Goal: Information Seeking & Learning: Learn about a topic

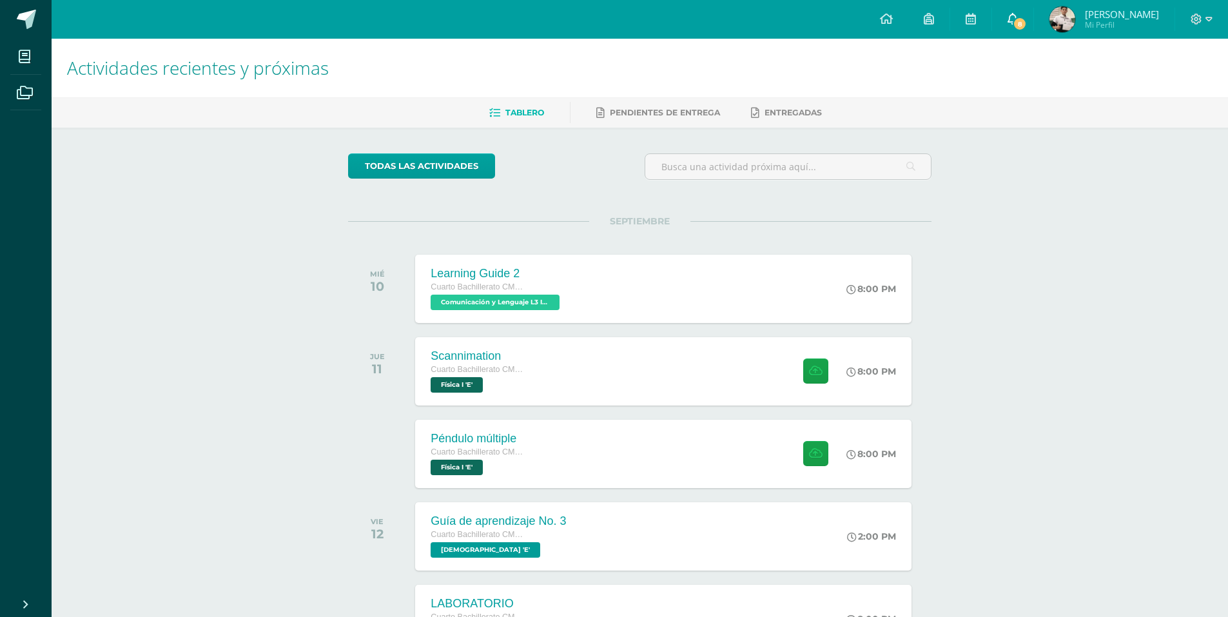
click at [1027, 17] on span "8" at bounding box center [1019, 24] width 14 height 14
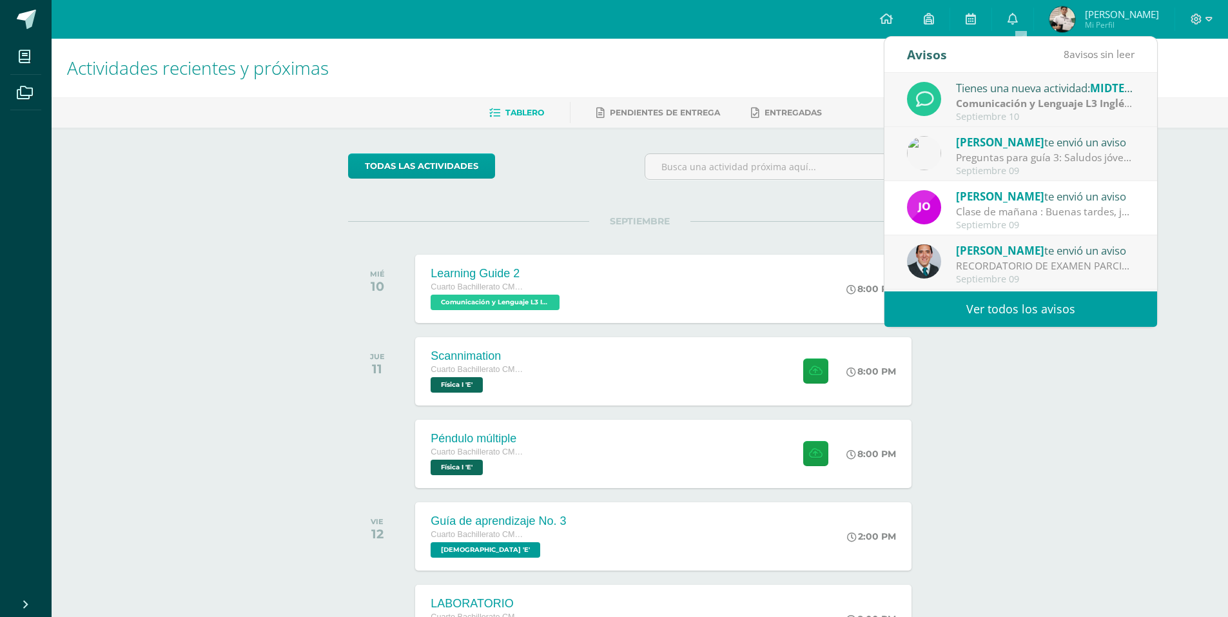
click at [1000, 308] on link "Ver todos los avisos" at bounding box center [1020, 308] width 273 height 35
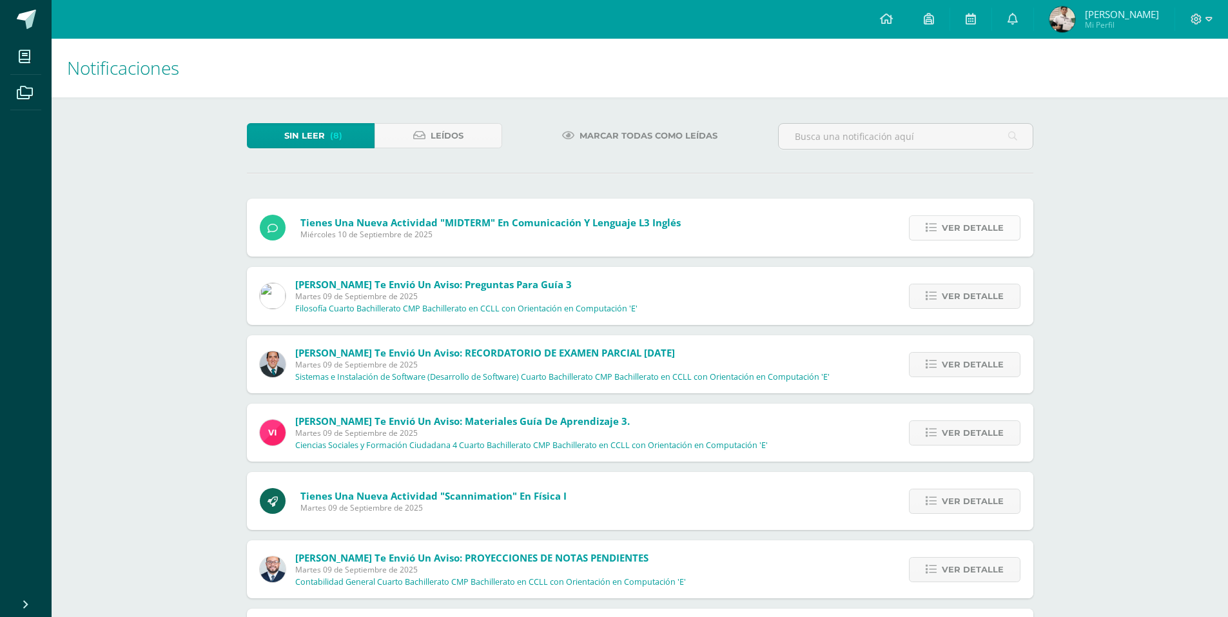
click at [975, 217] on span "Ver detalle" at bounding box center [973, 228] width 62 height 24
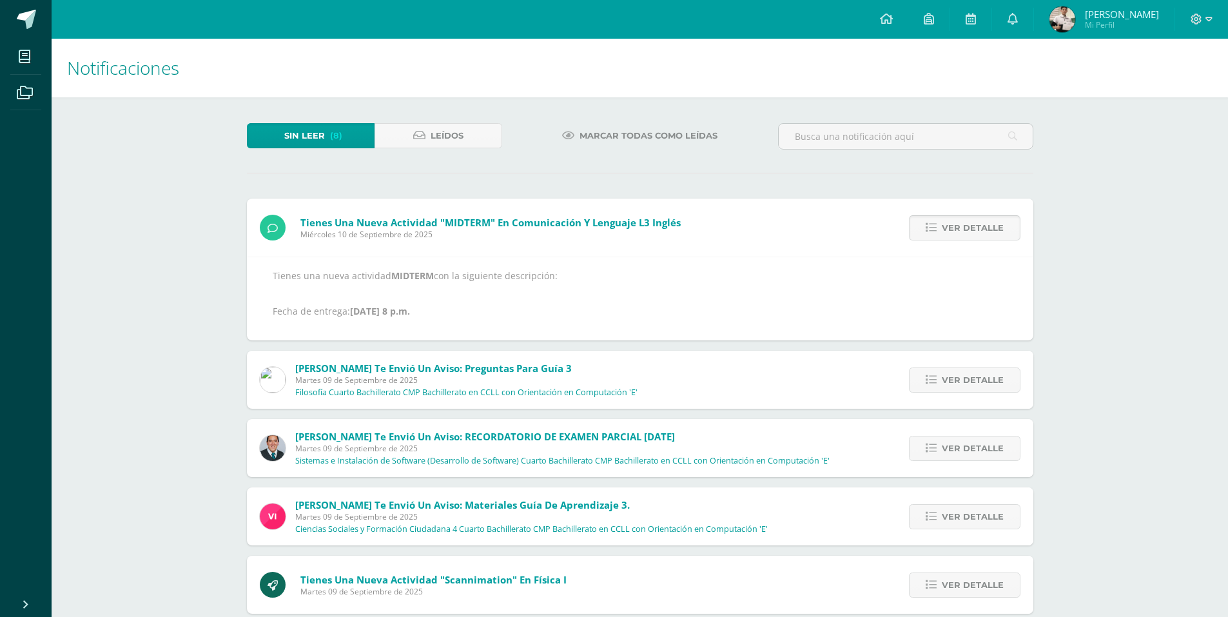
click at [975, 217] on span "Ver detalle" at bounding box center [973, 228] width 62 height 24
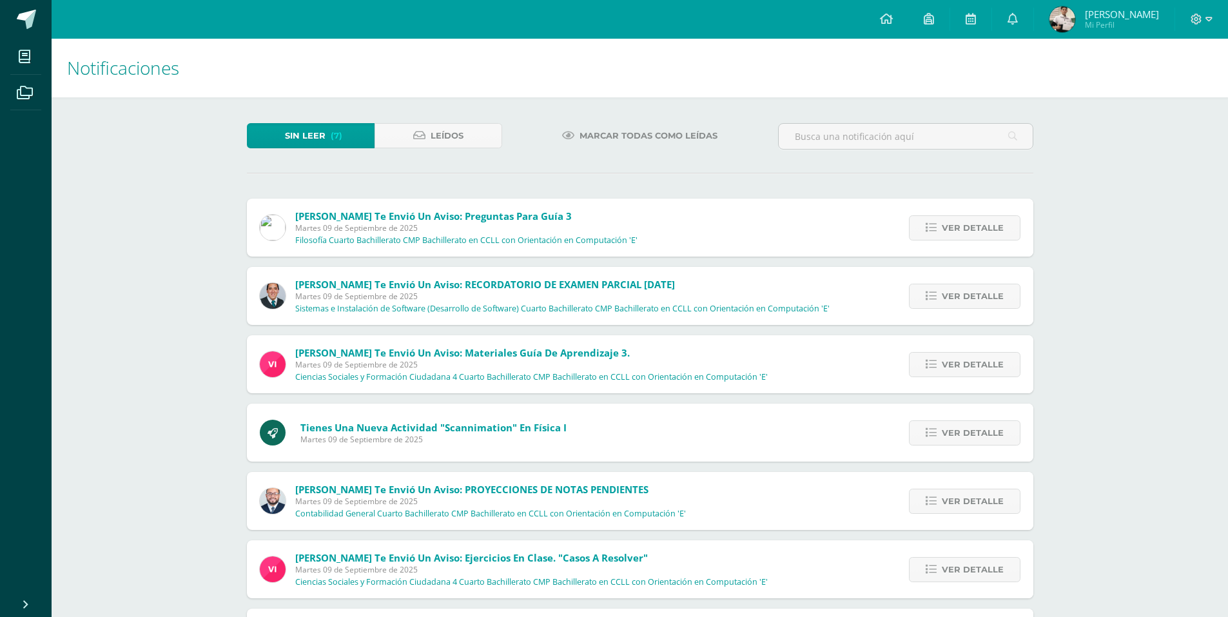
click at [975, 217] on span "Ver detalle" at bounding box center [973, 228] width 62 height 24
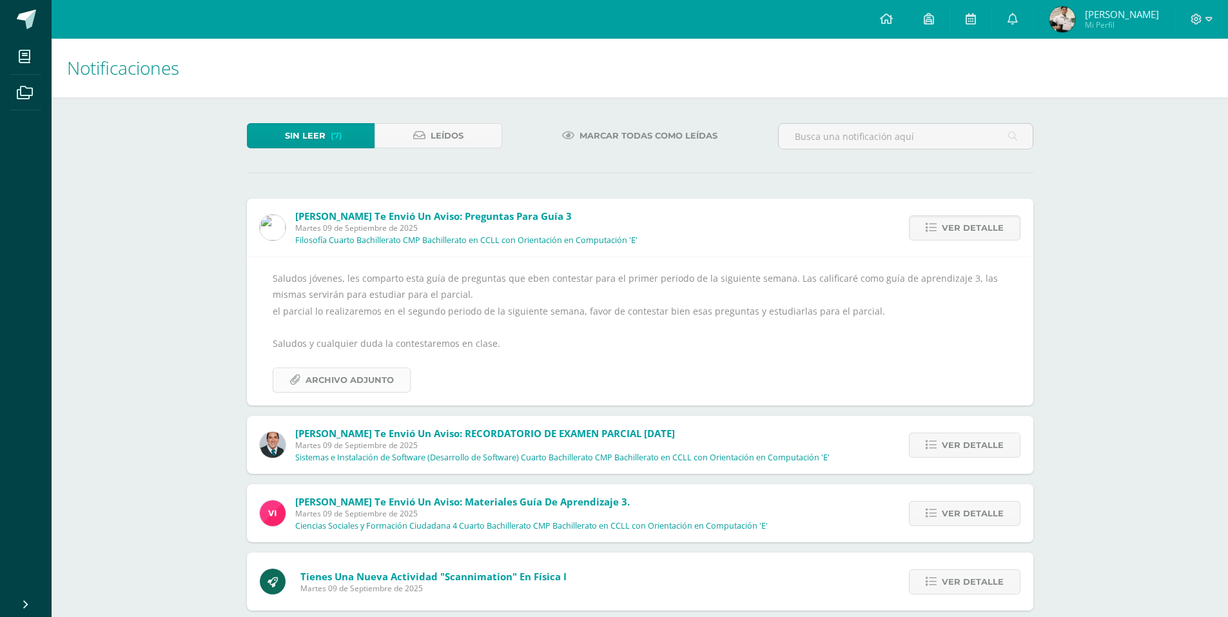
click at [365, 371] on span "Archivo Adjunto" at bounding box center [349, 380] width 88 height 24
click at [949, 226] on span "Ver detalle" at bounding box center [973, 228] width 62 height 24
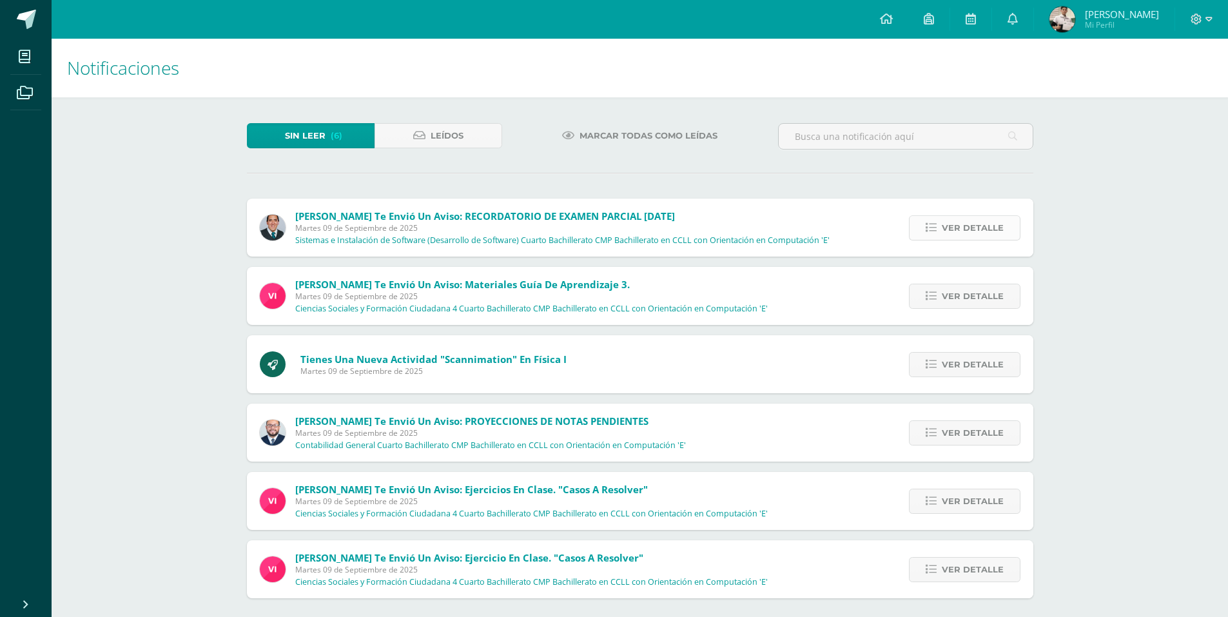
click at [956, 226] on span "Ver detalle" at bounding box center [973, 228] width 62 height 24
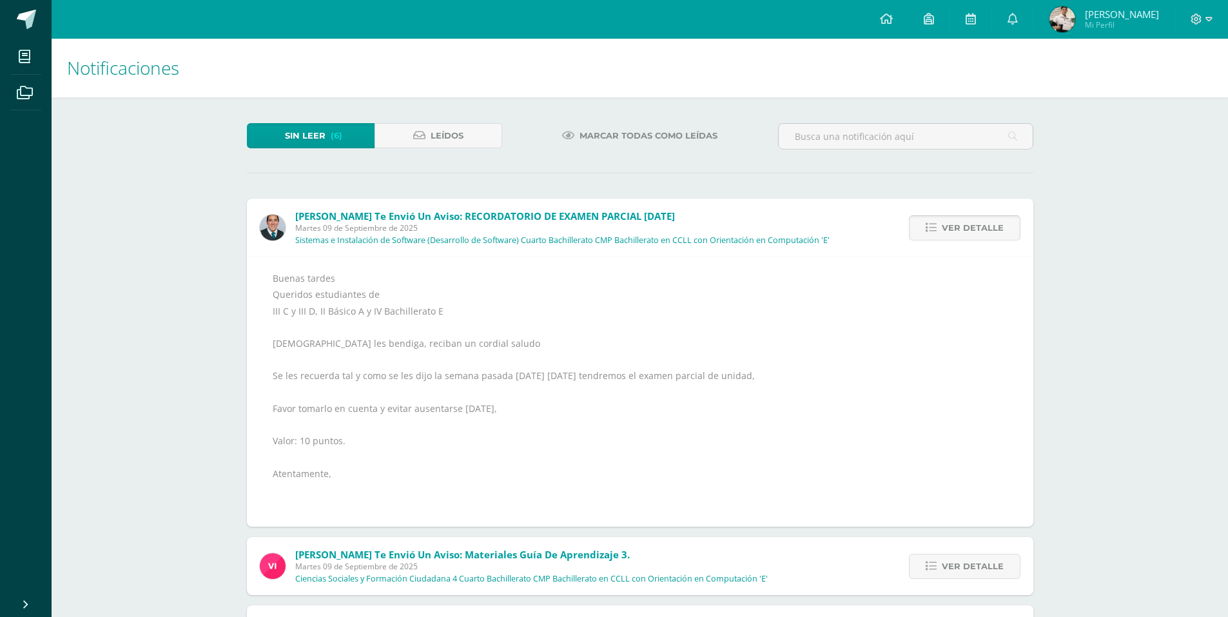
click at [962, 227] on span "Ver detalle" at bounding box center [973, 228] width 62 height 24
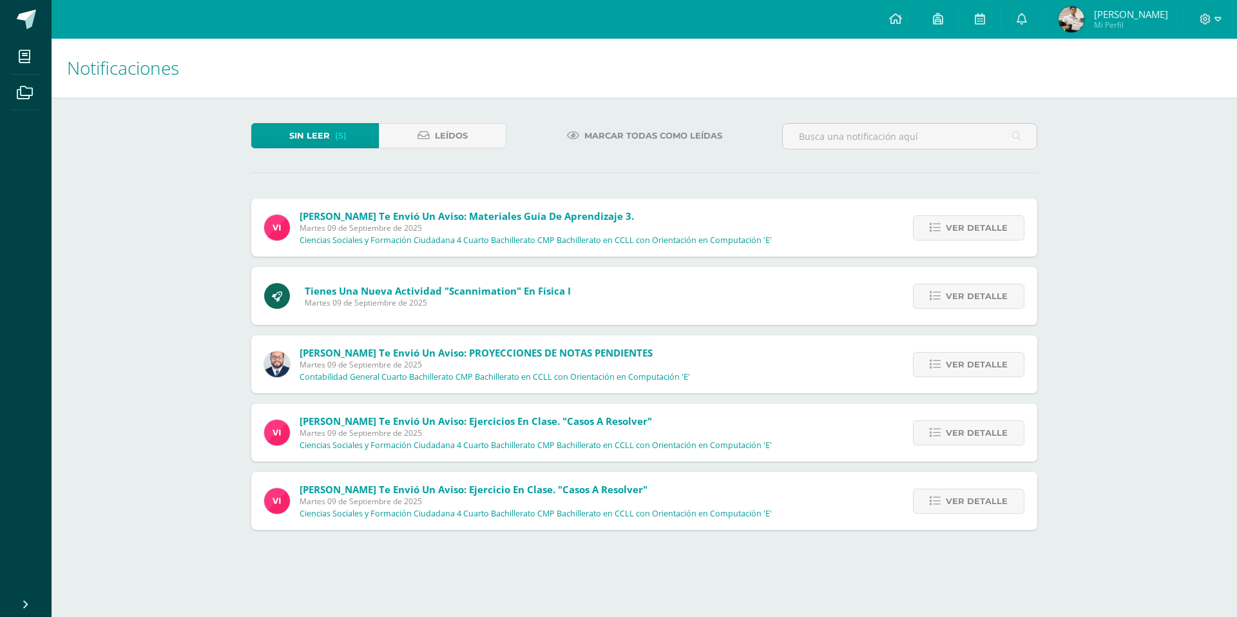
click at [962, 227] on span "Ver detalle" at bounding box center [977, 228] width 62 height 24
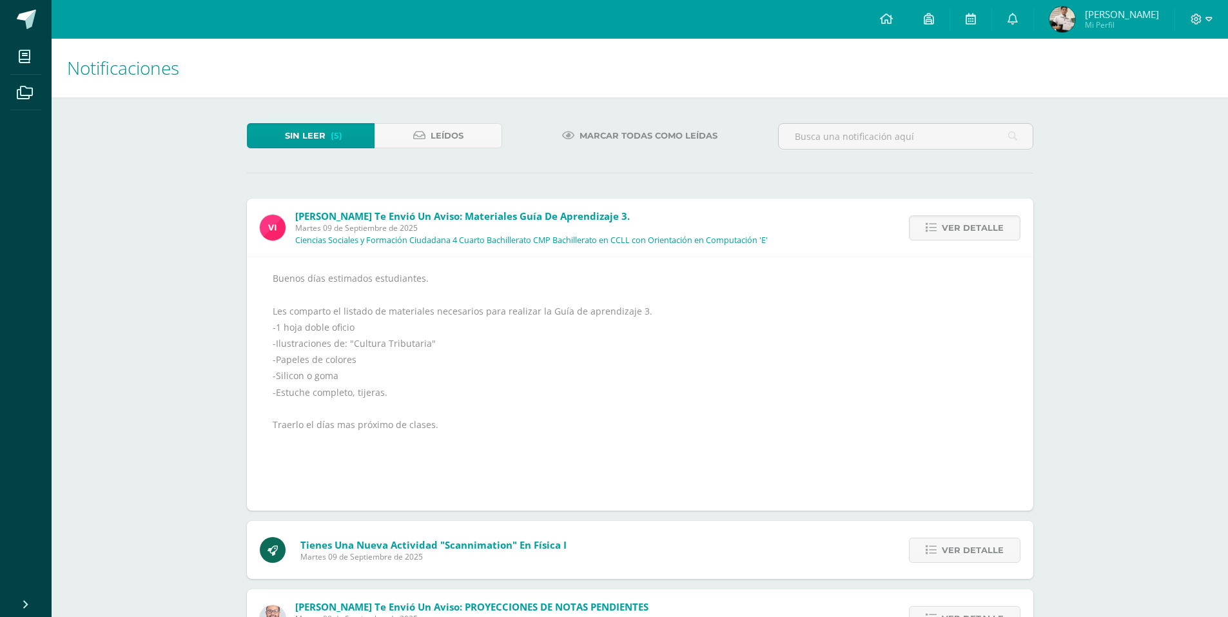
click at [929, 193] on div "Sin leer (5) Leídos Marcar todas como leídas Vivian te envió un aviso: Material…" at bounding box center [640, 453] width 838 height 712
click at [943, 225] on span "Ver detalle" at bounding box center [973, 228] width 62 height 24
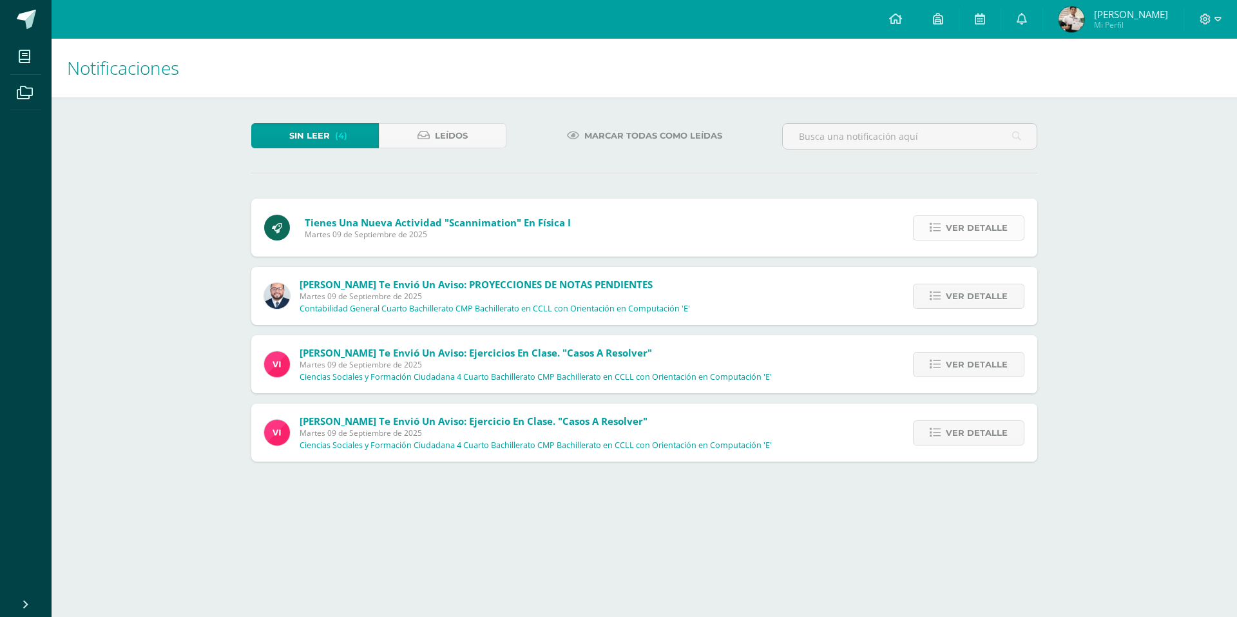
click at [941, 225] on icon at bounding box center [935, 227] width 11 height 11
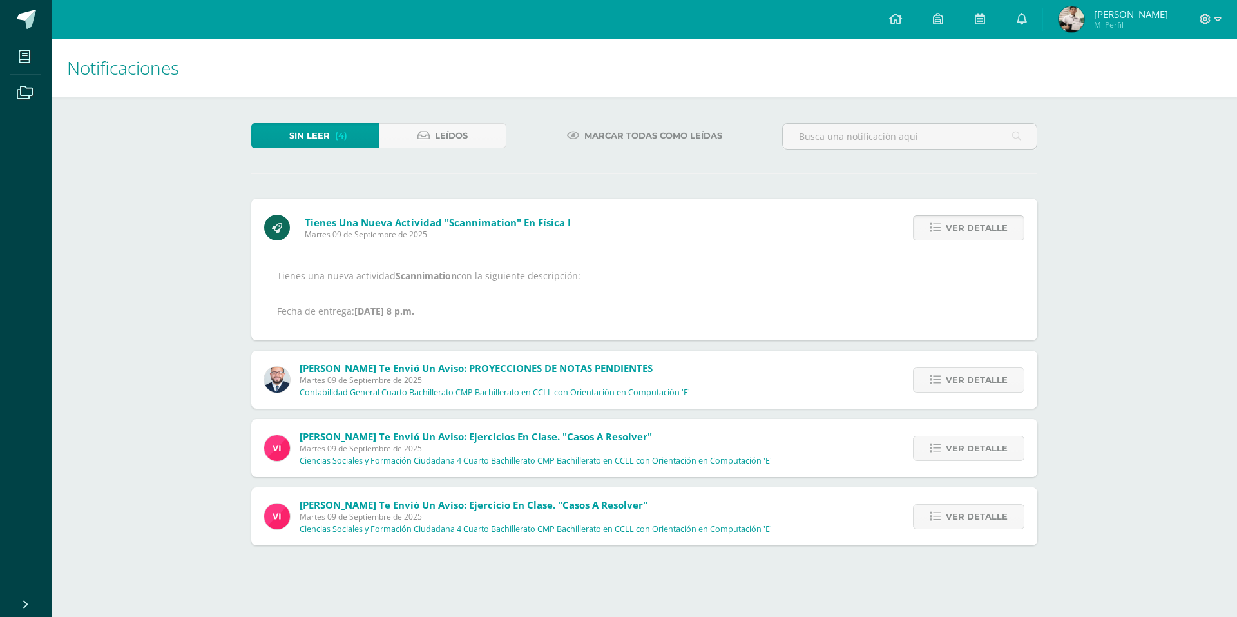
click at [941, 225] on icon at bounding box center [935, 227] width 11 height 11
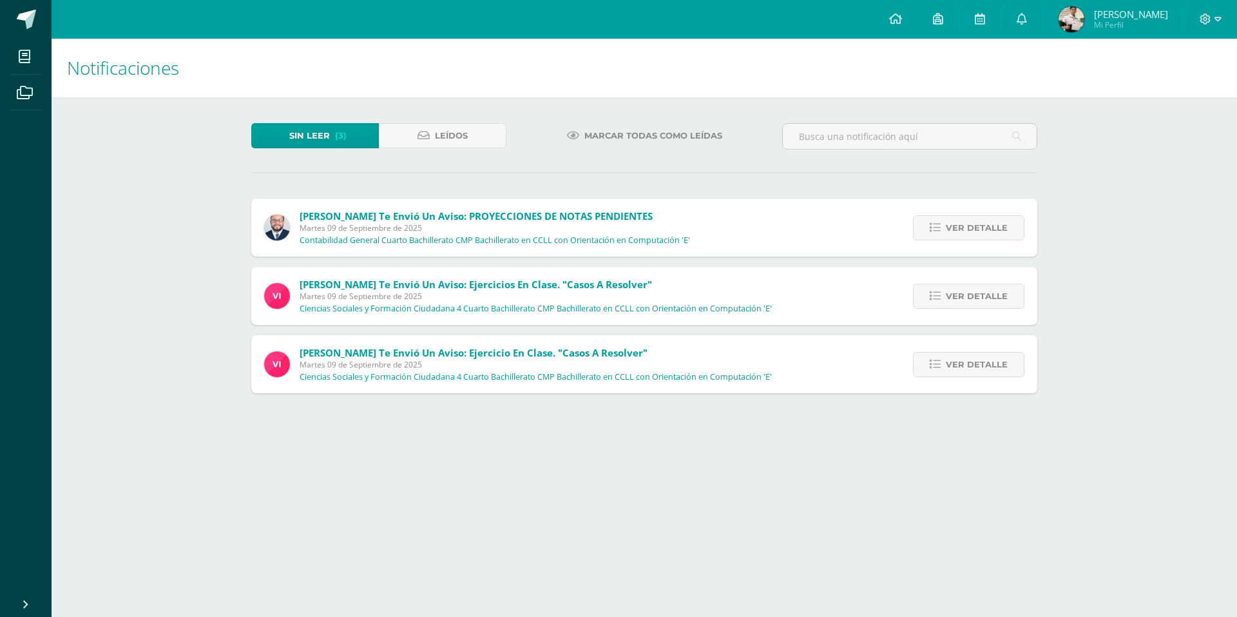
click at [941, 225] on icon at bounding box center [935, 227] width 11 height 11
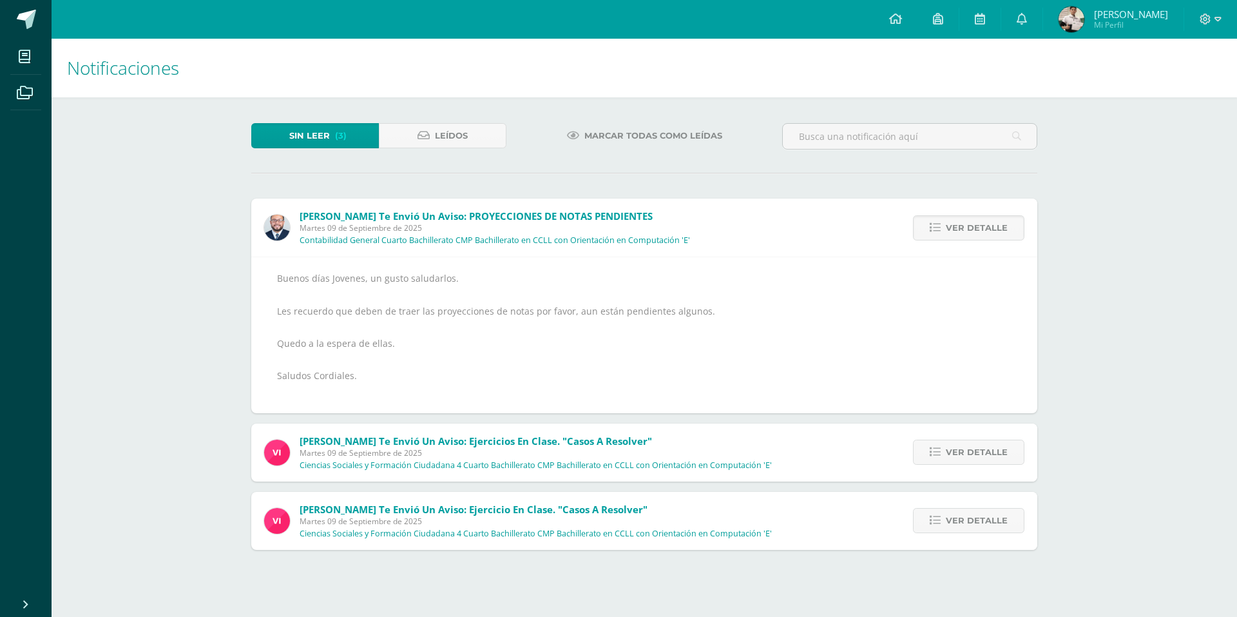
click at [941, 225] on icon at bounding box center [935, 227] width 11 height 11
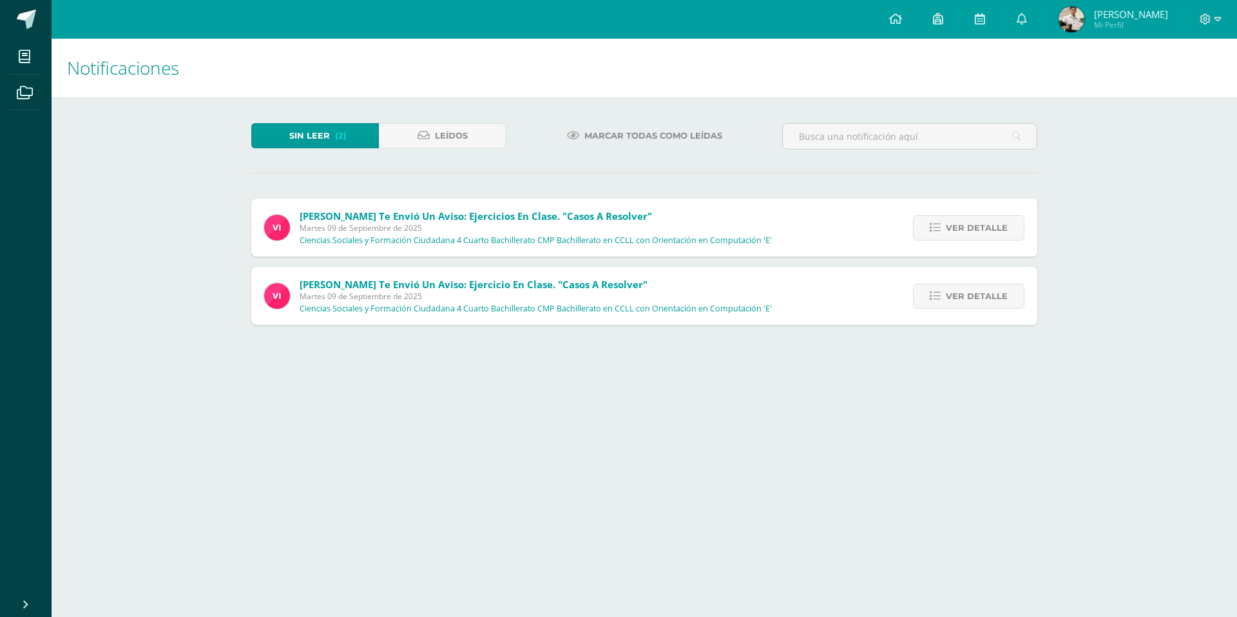
click at [941, 225] on icon at bounding box center [935, 227] width 11 height 11
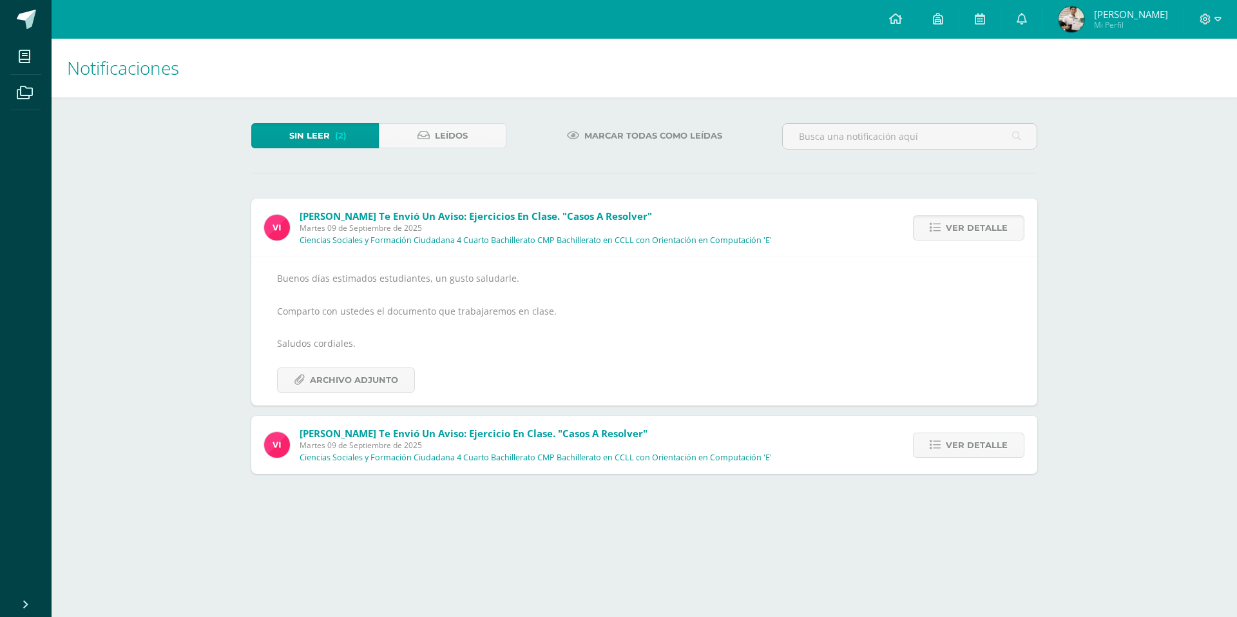
click at [941, 225] on icon at bounding box center [935, 227] width 11 height 11
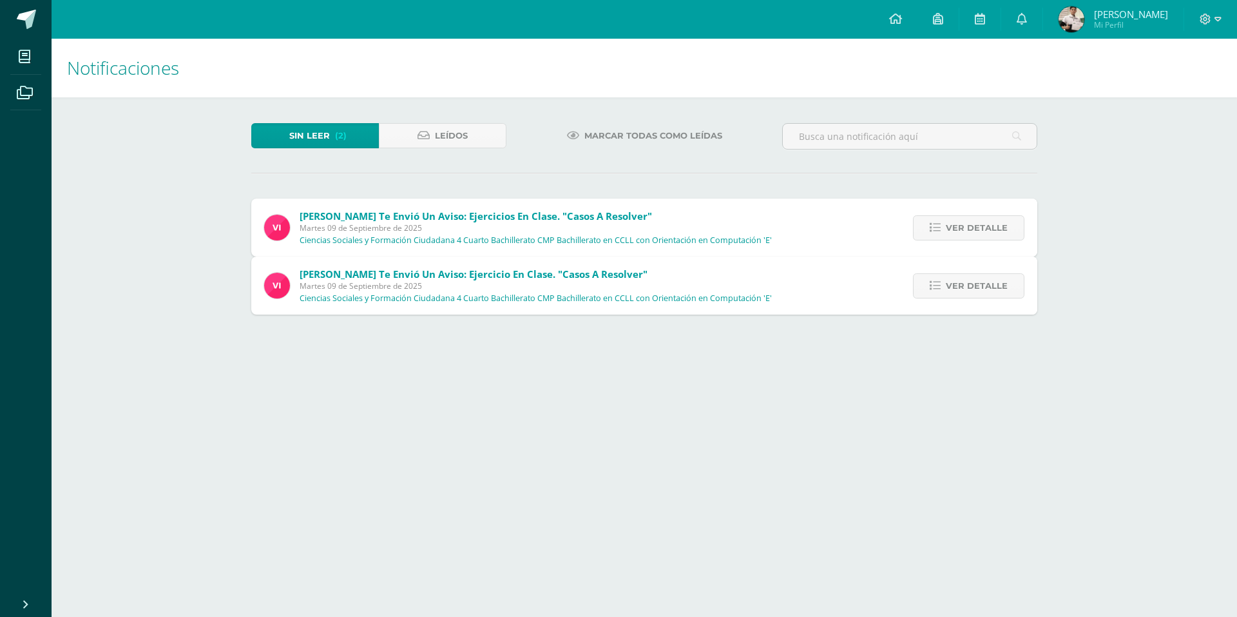
click at [941, 280] on icon at bounding box center [935, 285] width 11 height 11
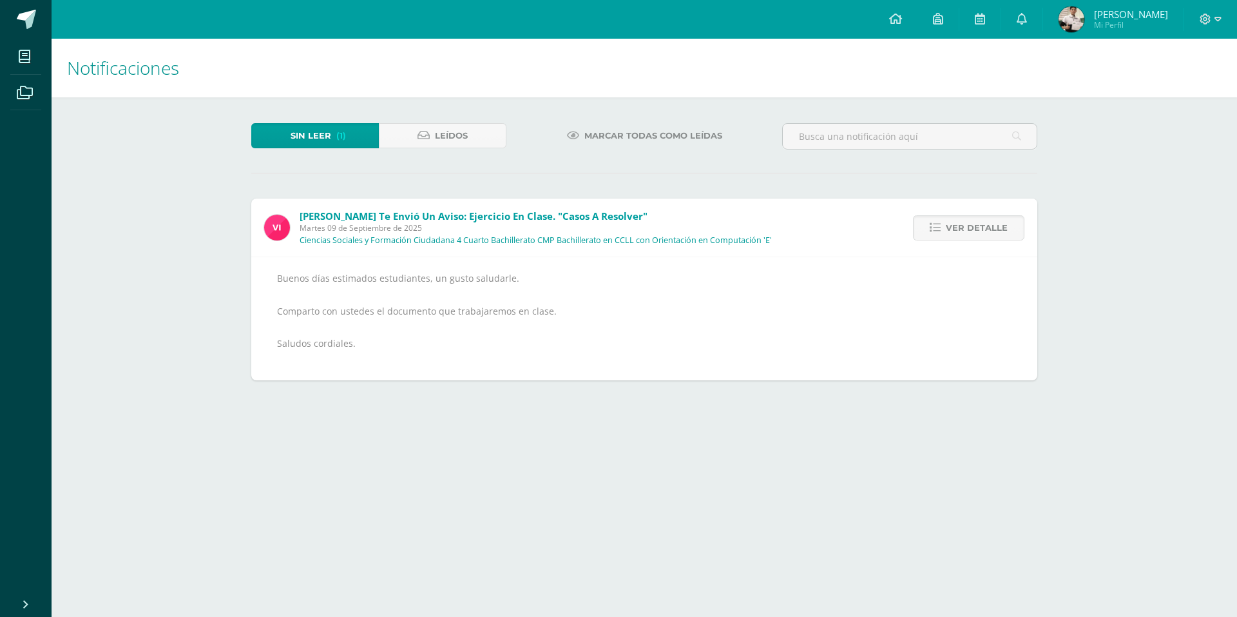
click at [941, 225] on icon at bounding box center [935, 227] width 11 height 11
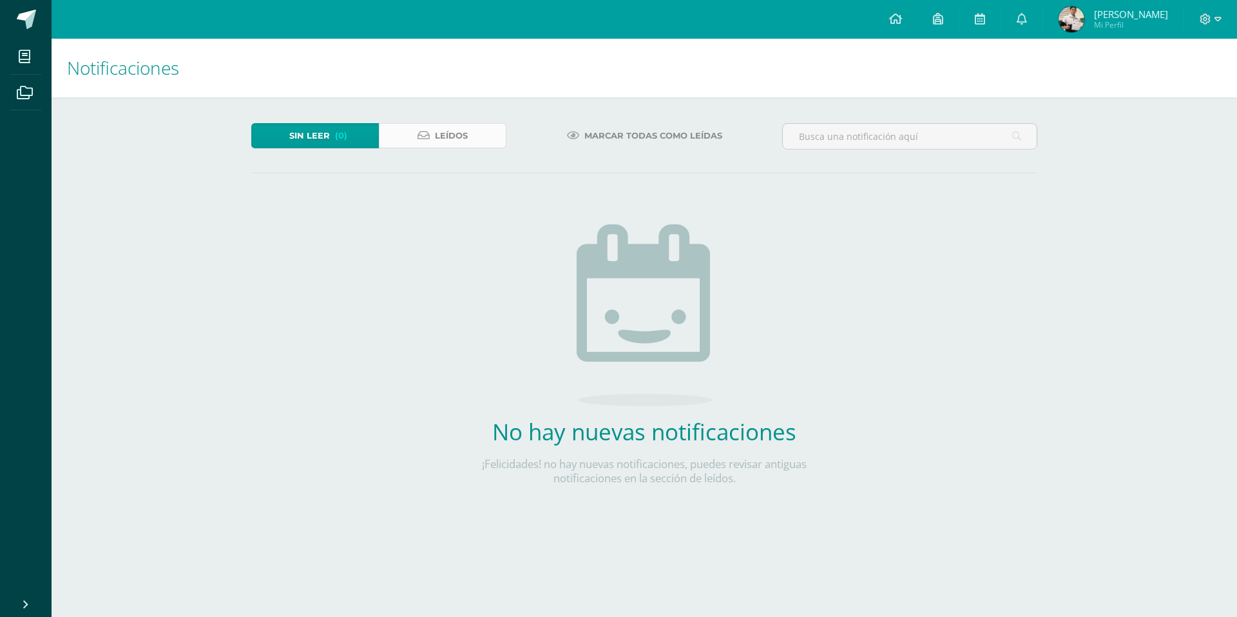
click at [433, 138] on link "Leídos" at bounding box center [443, 135] width 128 height 25
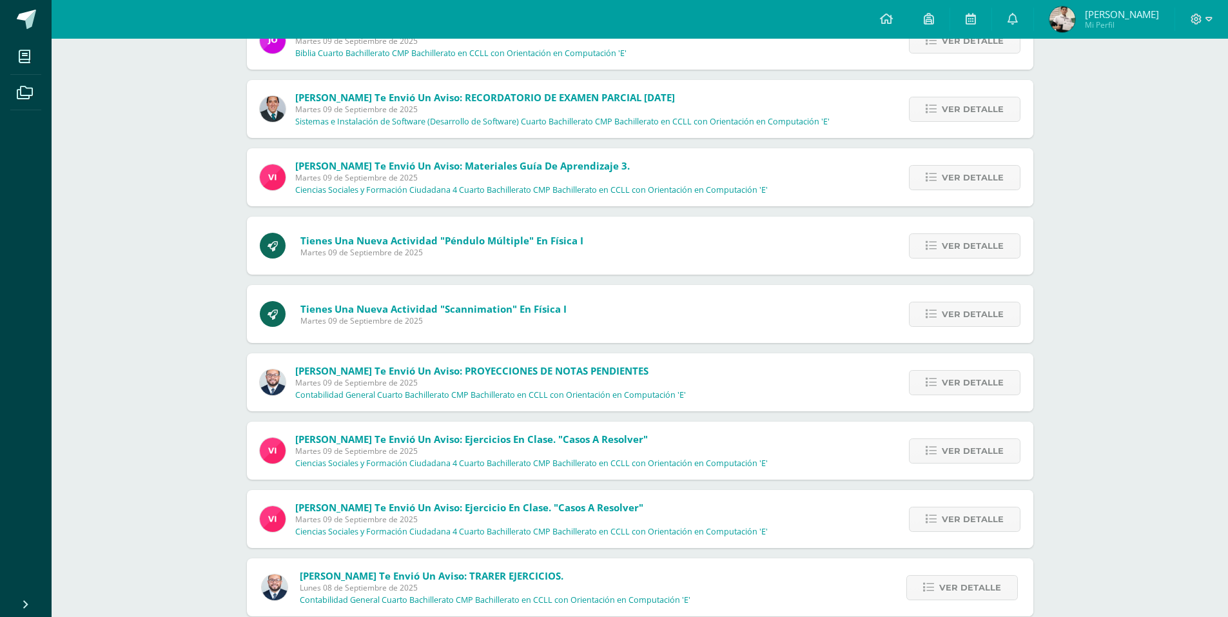
scroll to position [863, 0]
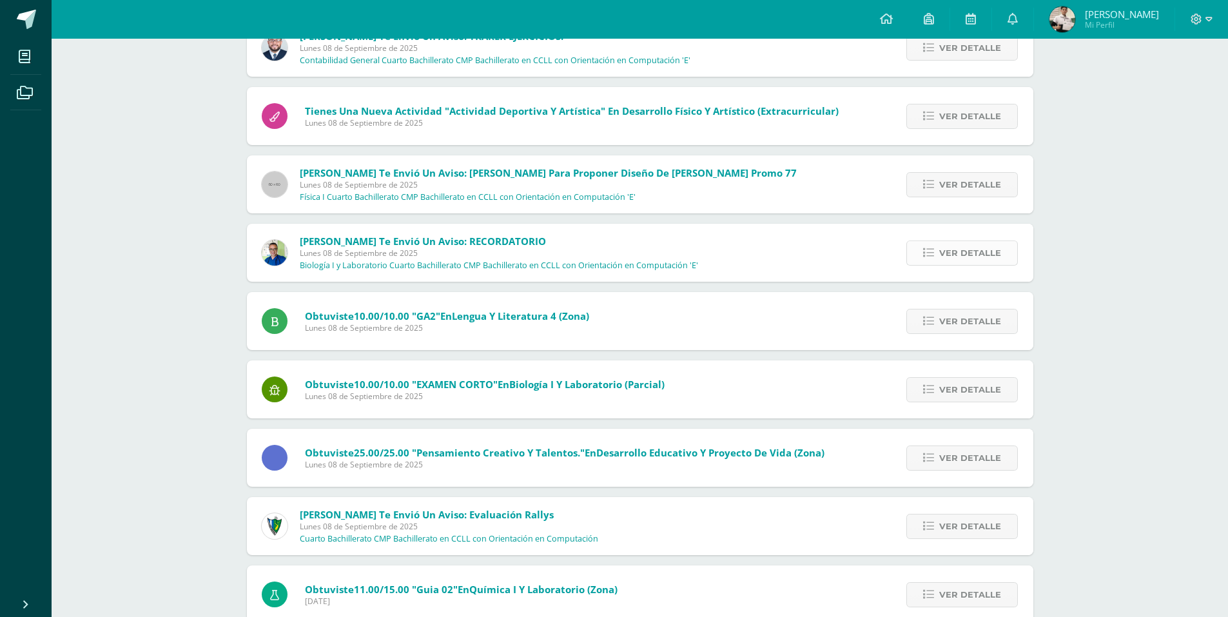
click at [936, 245] on link "Ver detalle" at bounding box center [961, 252] width 111 height 25
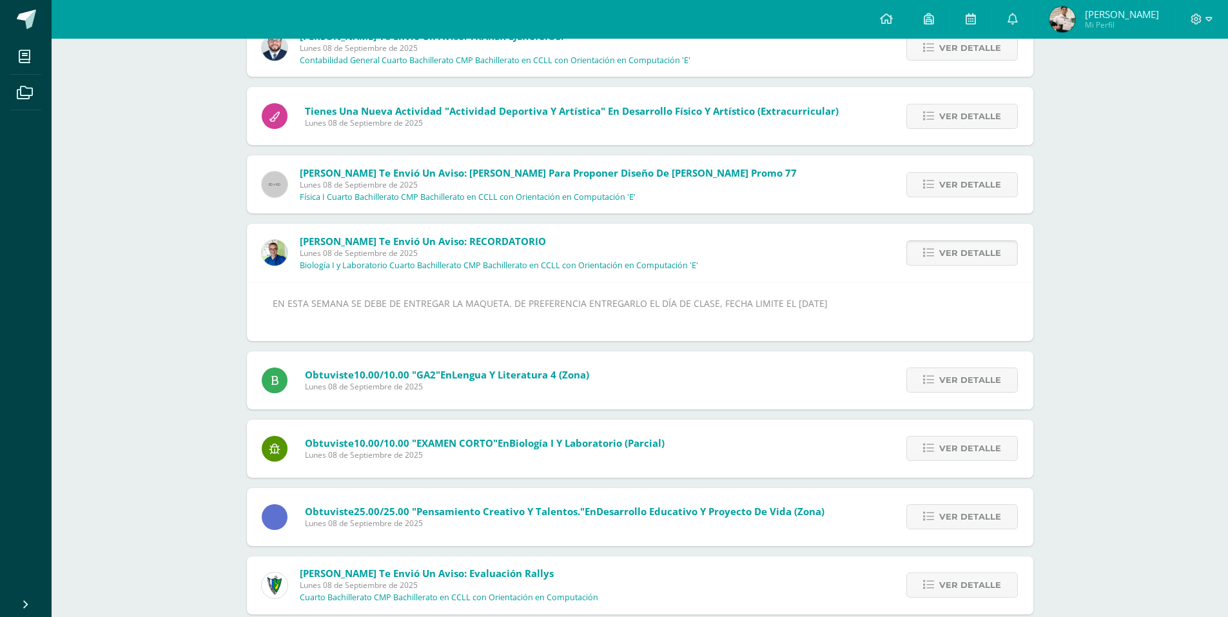
click at [967, 258] on span "Ver detalle" at bounding box center [970, 253] width 62 height 24
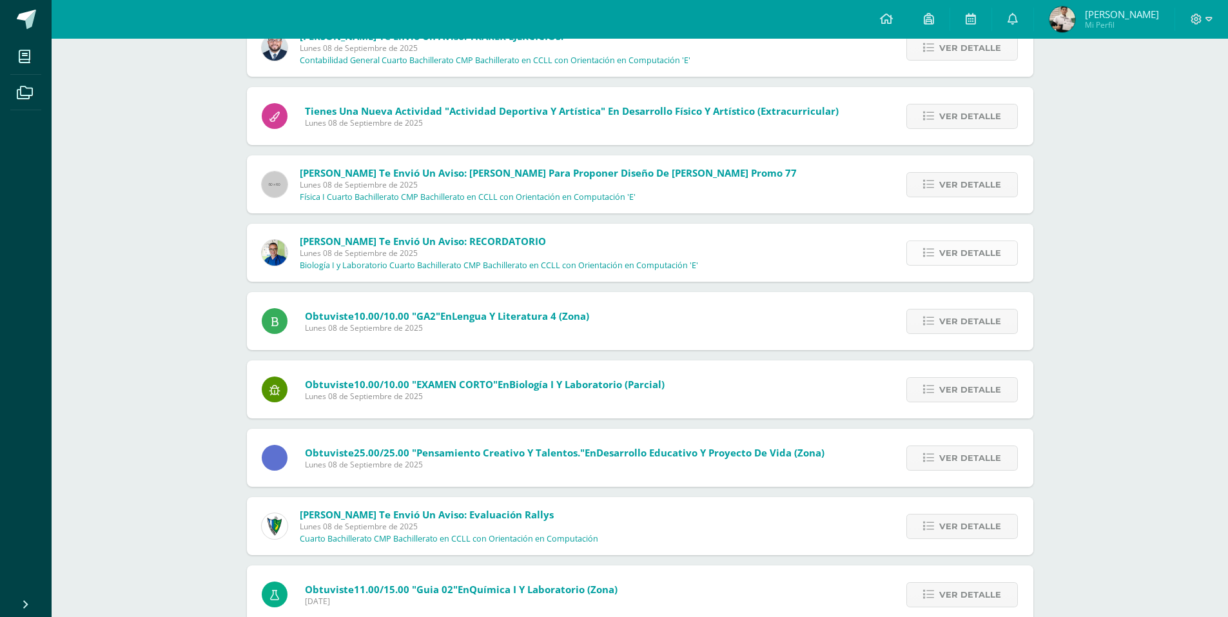
click at [967, 258] on span "Ver detalle" at bounding box center [970, 253] width 62 height 24
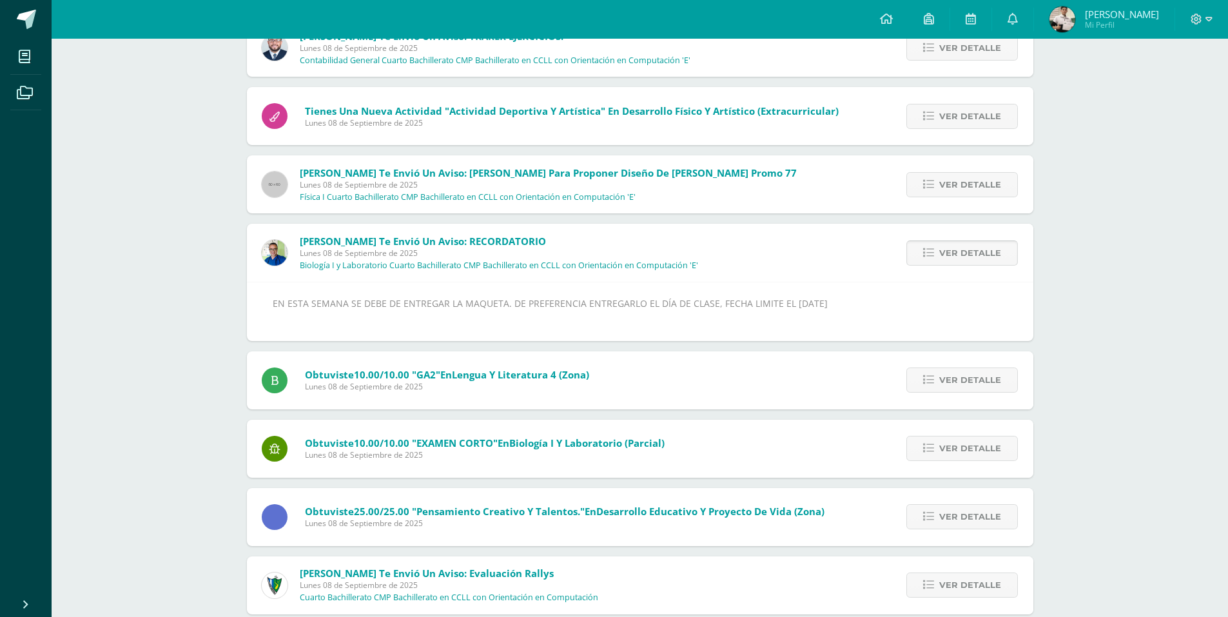
click at [967, 258] on span "Ver detalle" at bounding box center [970, 253] width 62 height 24
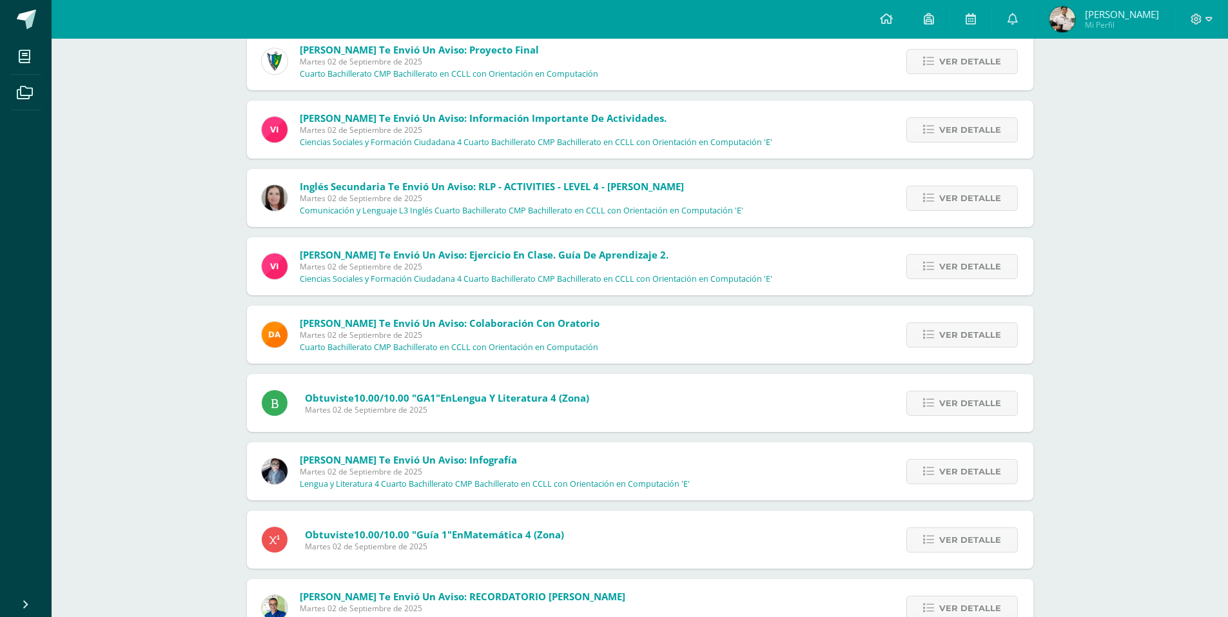
scroll to position [4258, 0]
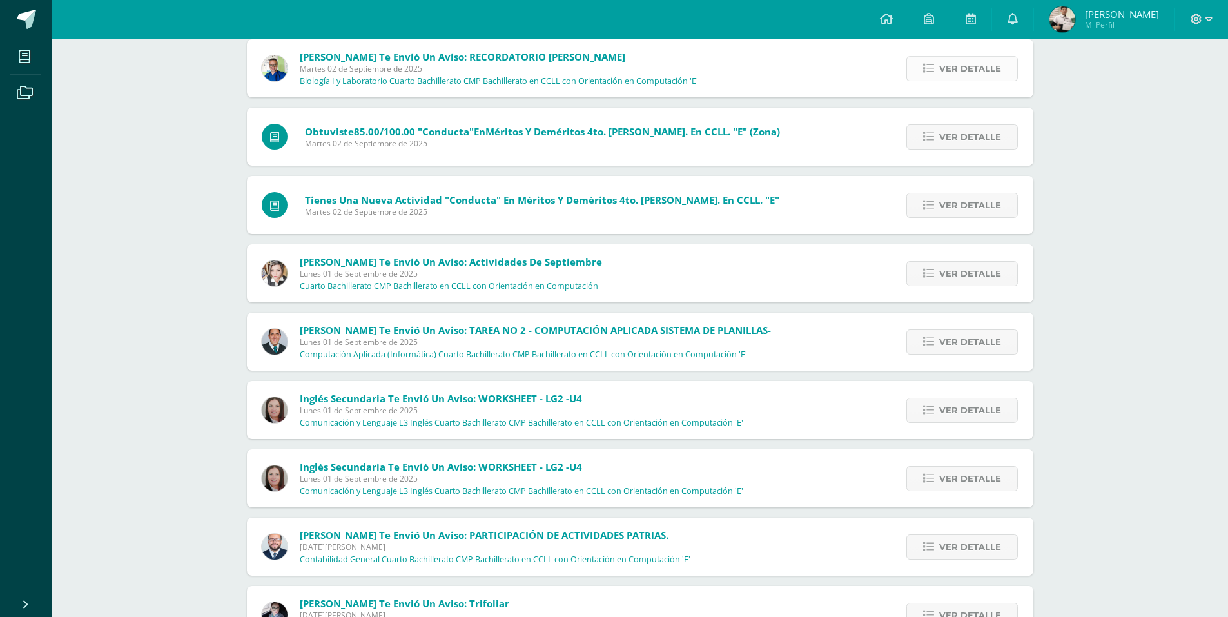
click at [988, 66] on span "Ver detalle" at bounding box center [970, 69] width 62 height 24
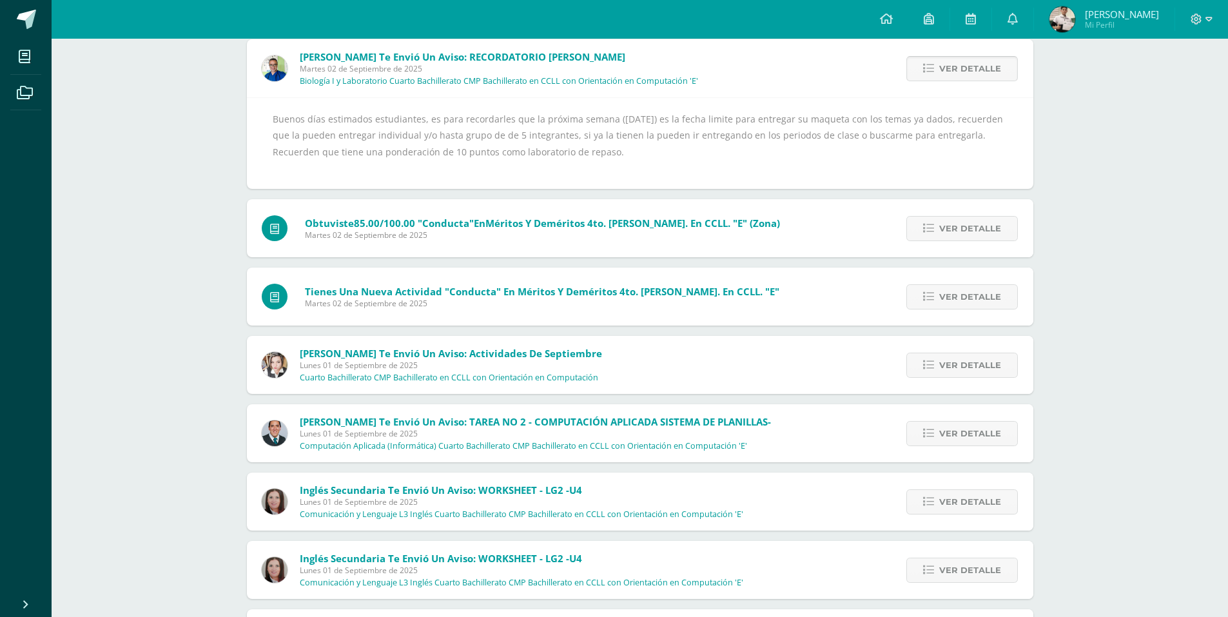
click at [986, 66] on span "Ver detalle" at bounding box center [970, 69] width 62 height 24
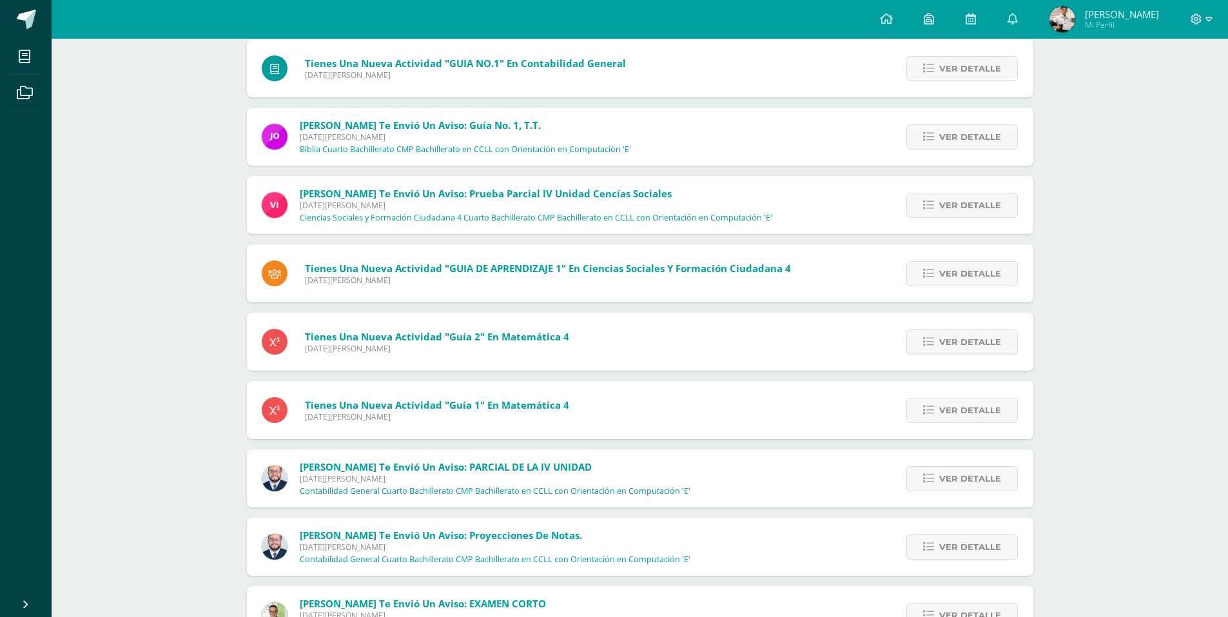
scroll to position [7817, 0]
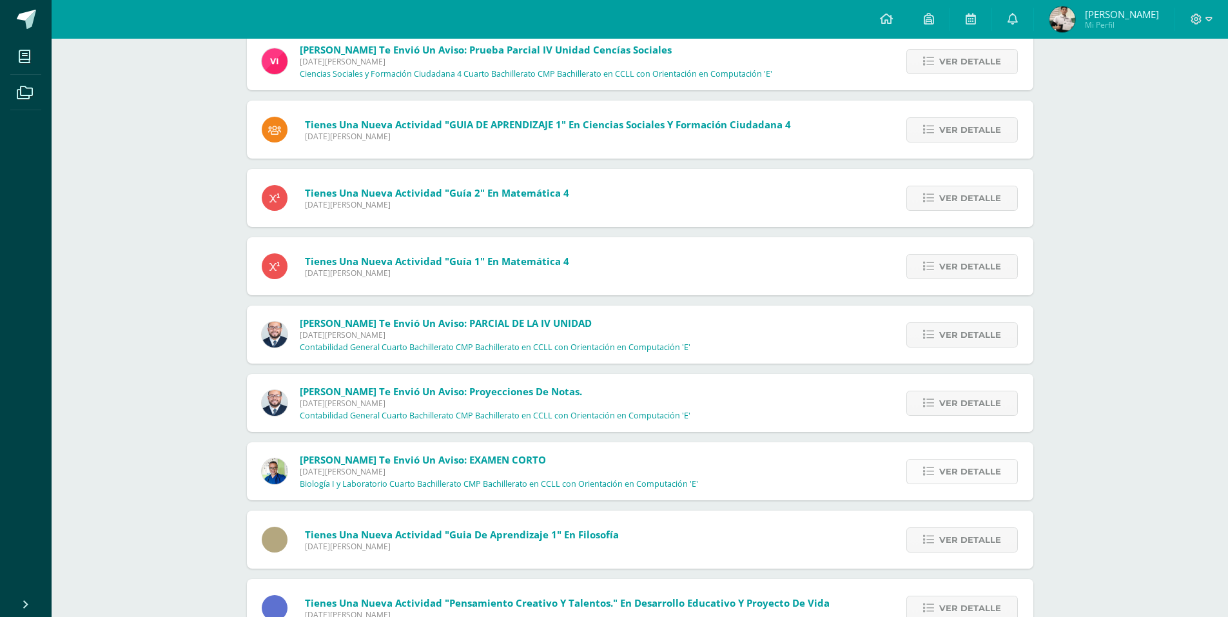
click at [925, 467] on icon at bounding box center [928, 471] width 11 height 11
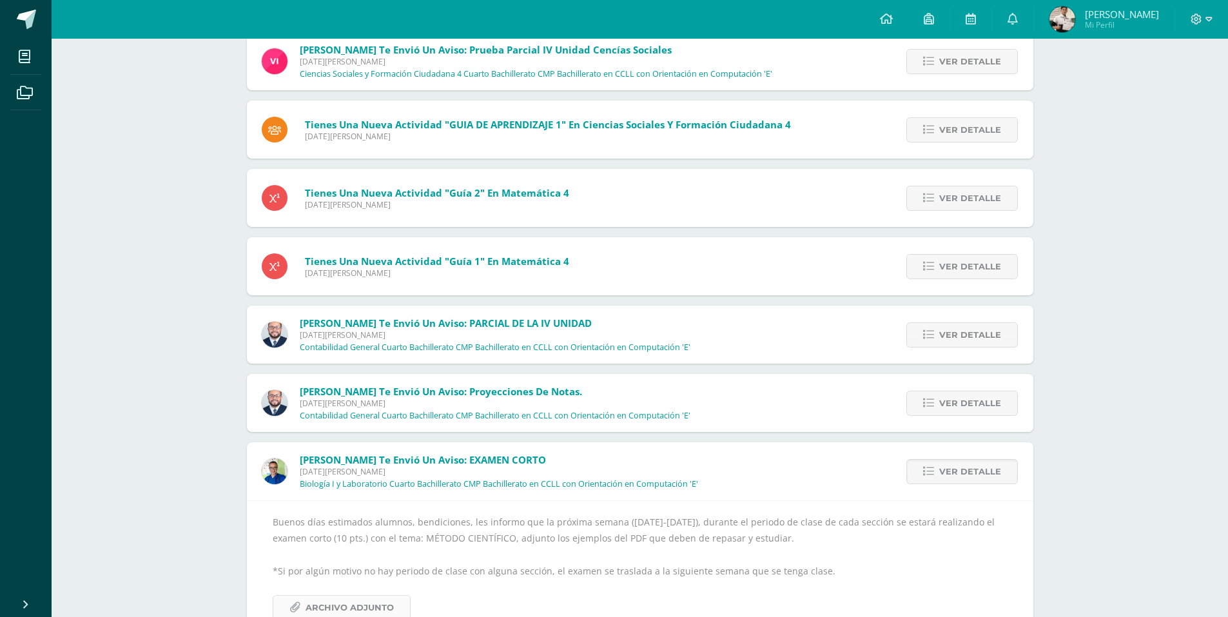
click at [368, 610] on span "Archivo Adjunto" at bounding box center [349, 607] width 88 height 24
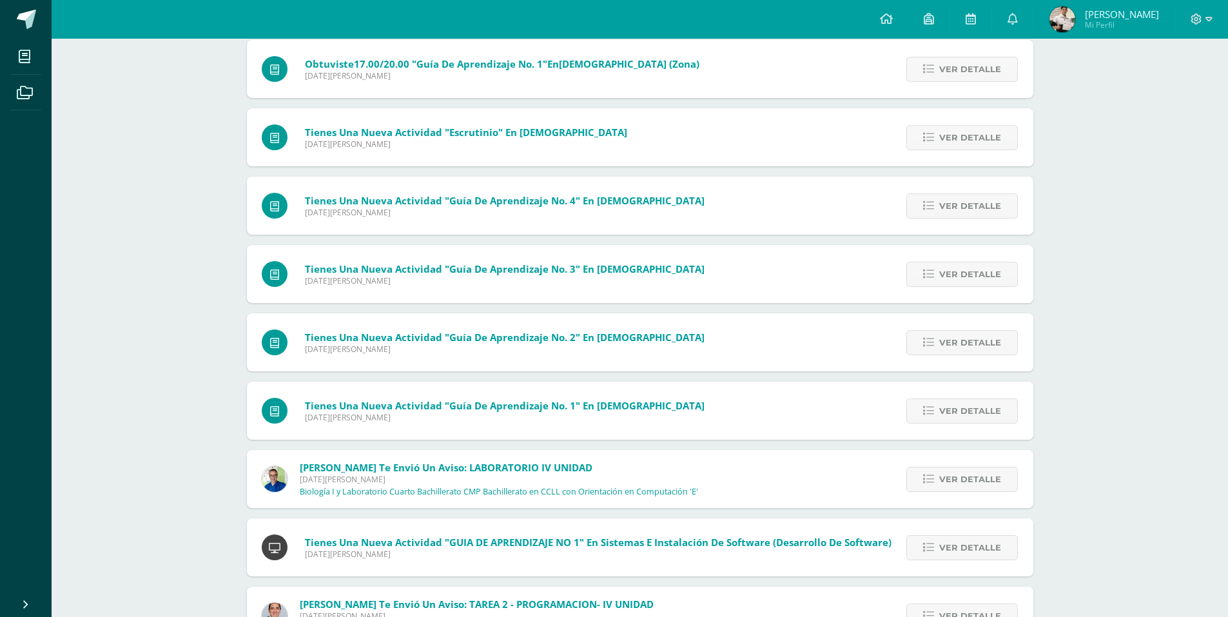
scroll to position [9173, 0]
click at [946, 466] on link "Ver detalle" at bounding box center [961, 478] width 111 height 25
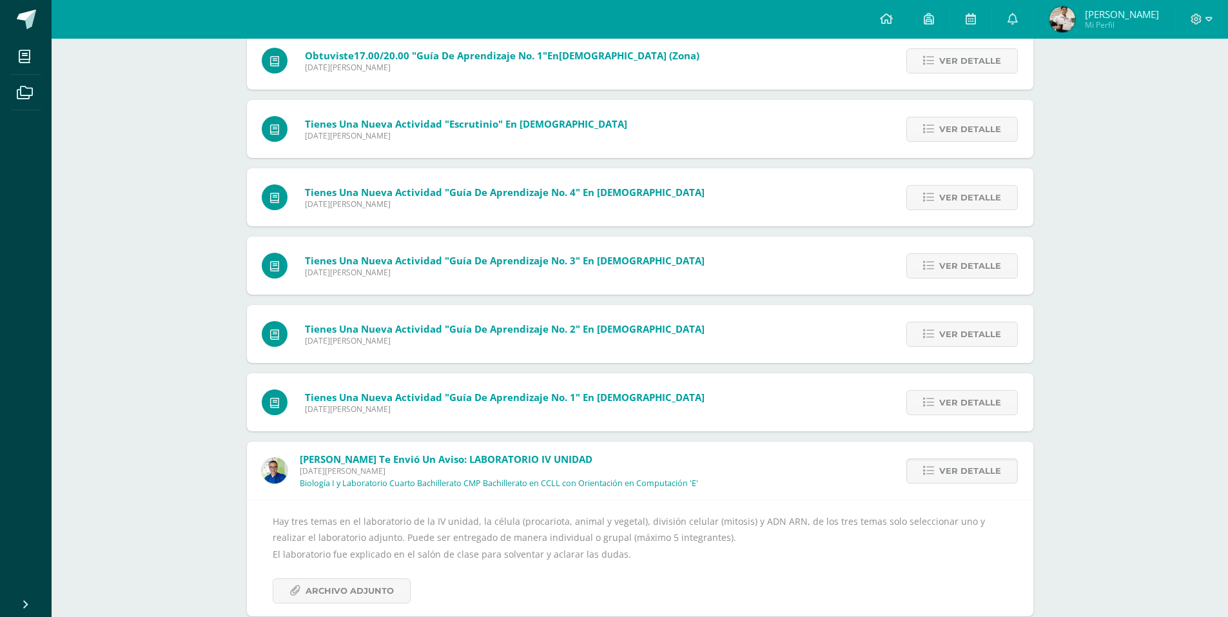
scroll to position [9040, 0]
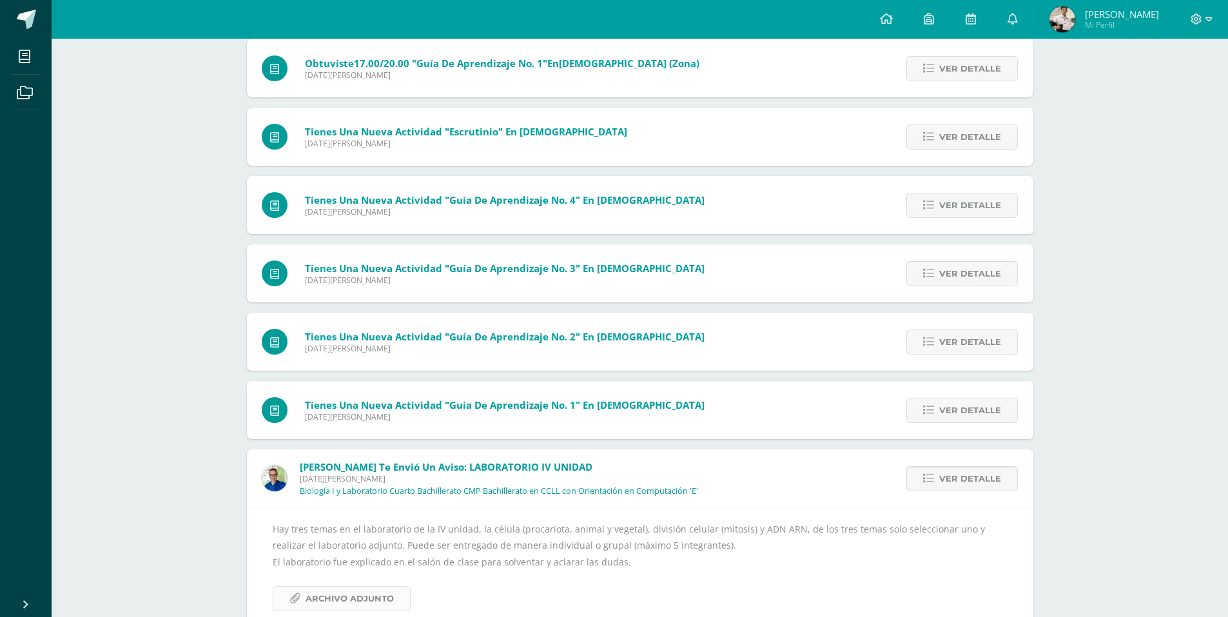
click at [393, 605] on link "Archivo Adjunto" at bounding box center [342, 598] width 138 height 25
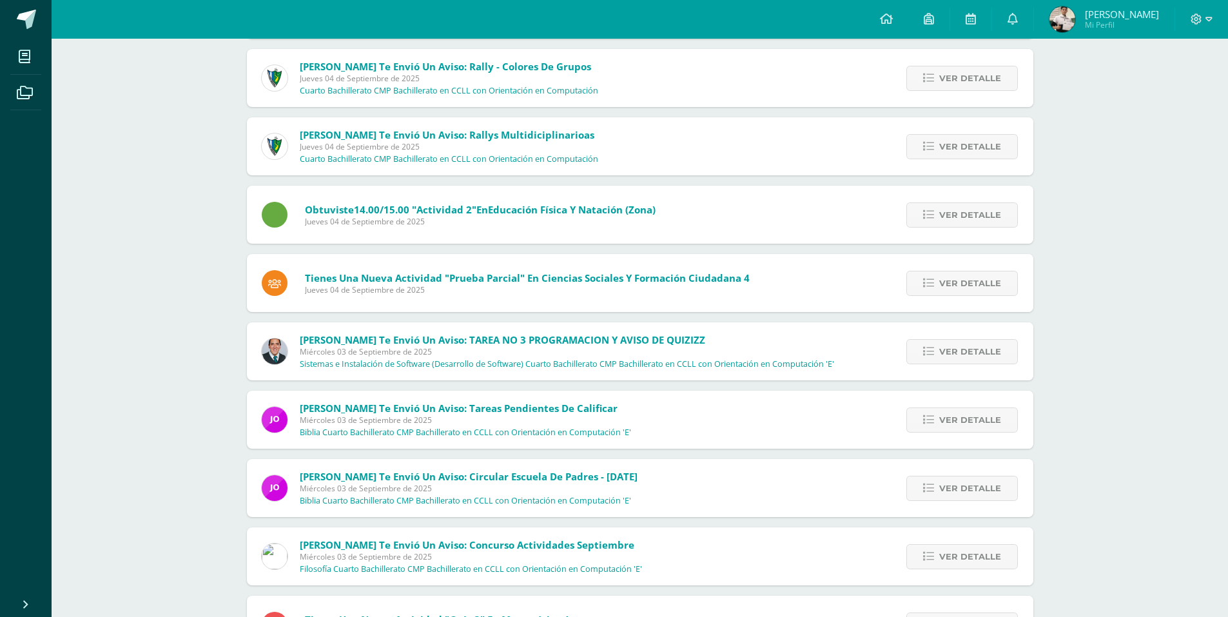
scroll to position [2564, 0]
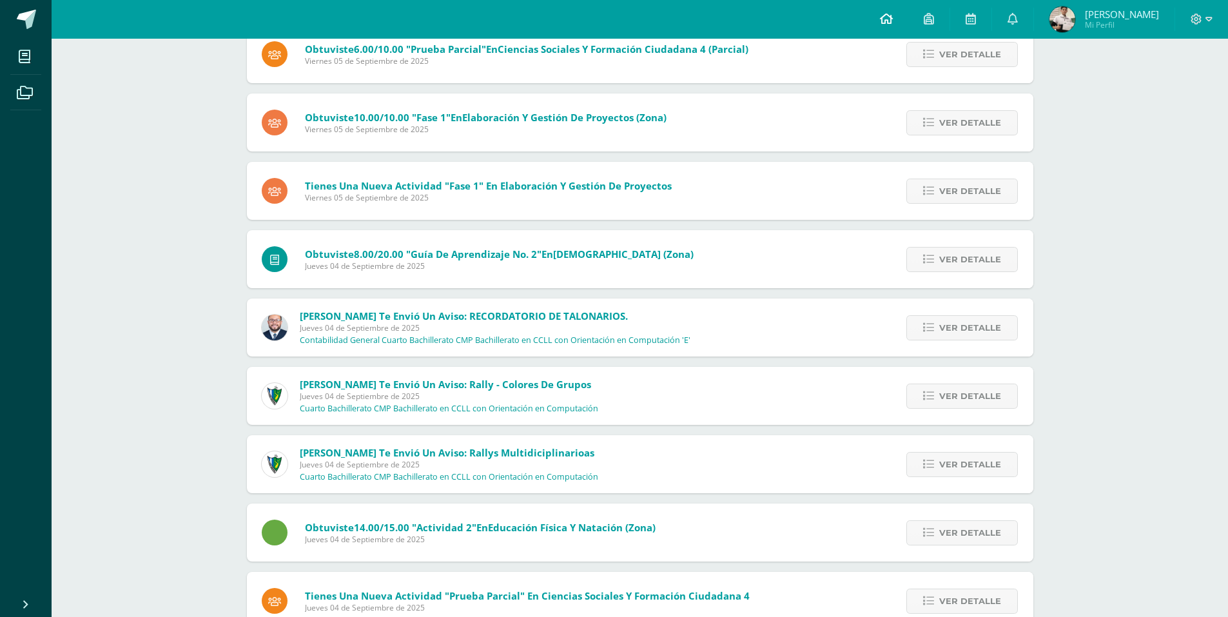
click at [889, 17] on icon at bounding box center [886, 19] width 13 height 12
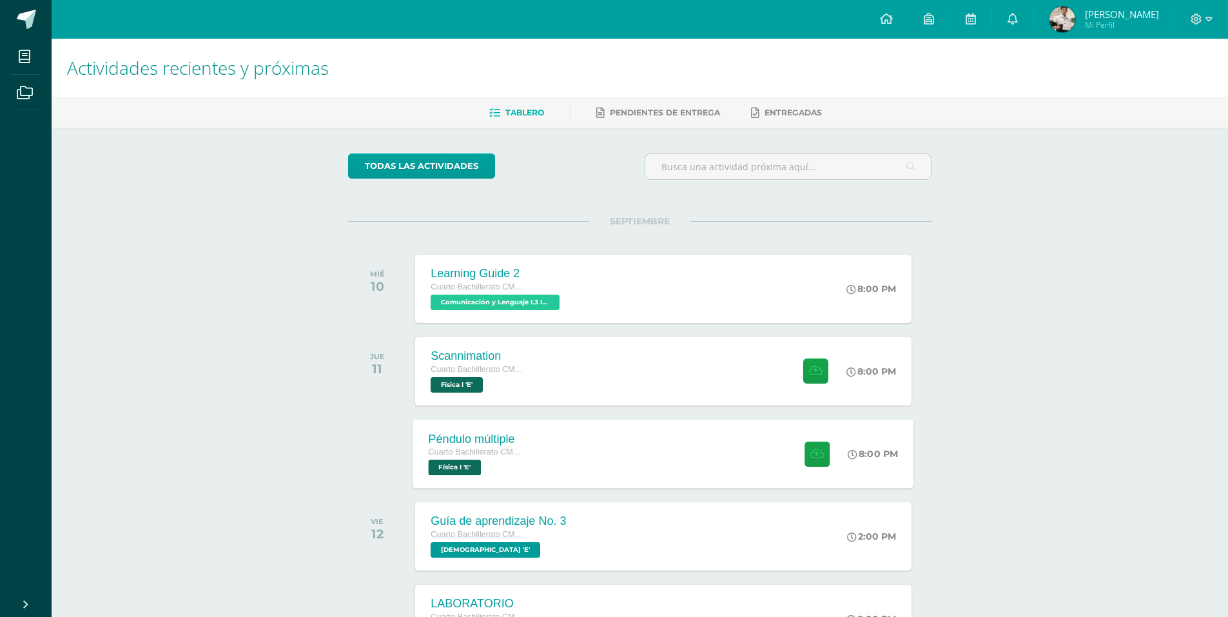
click at [562, 467] on div "Péndulo múltiple Cuarto Bachillerato CMP Bachillerato en CCLL con Orientación e…" at bounding box center [663, 453] width 501 height 69
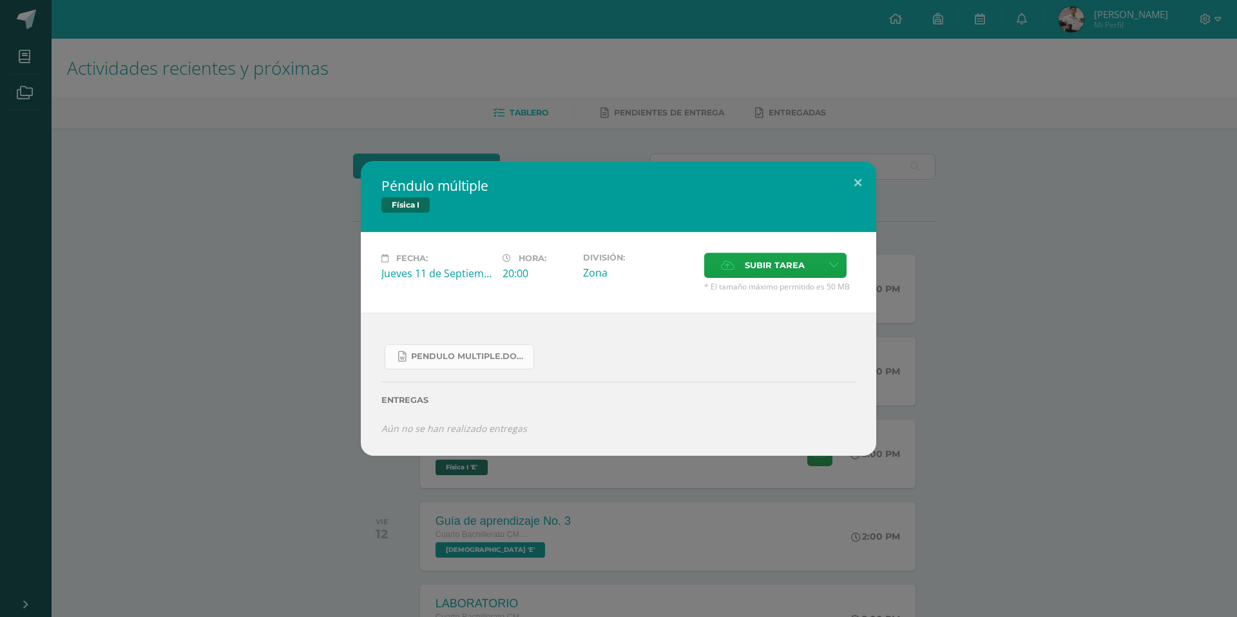
click at [456, 360] on span "Pendulo multiple.docx" at bounding box center [469, 356] width 116 height 10
drag, startPoint x: 885, startPoint y: 87, endPoint x: 875, endPoint y: 88, distance: 10.3
click at [884, 87] on div "Péndulo múltiple Física I Fecha: Jueves 11 de Septiembre Hora: 20:00 División: …" at bounding box center [618, 308] width 1237 height 617
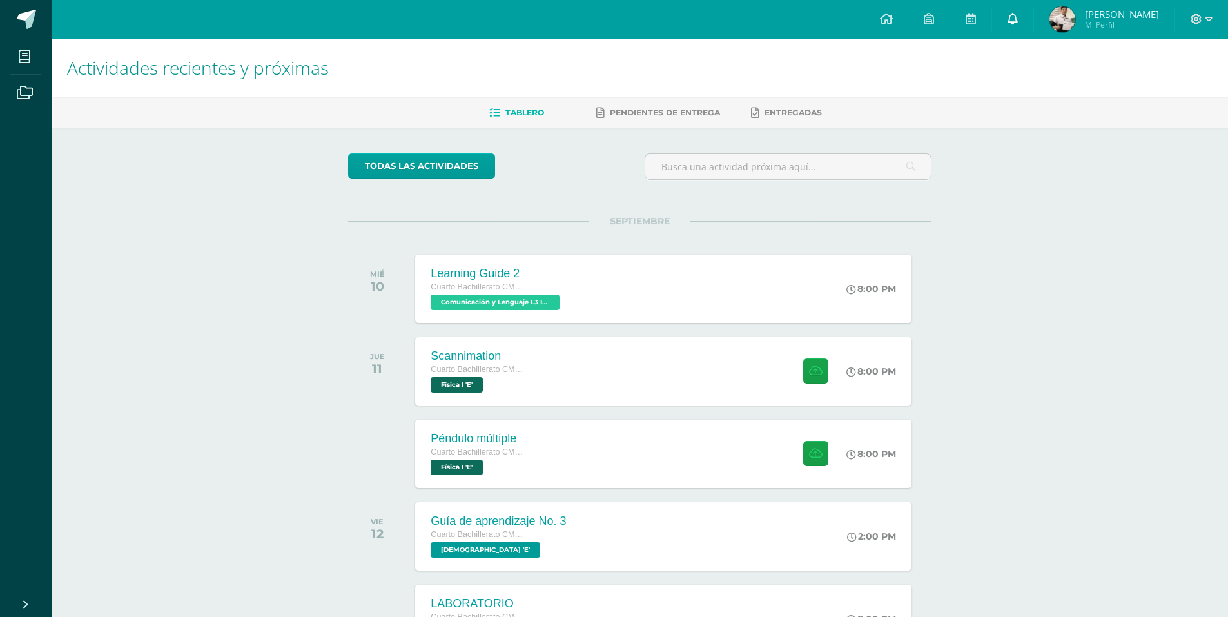
click at [1011, 18] on link at bounding box center [1012, 19] width 41 height 39
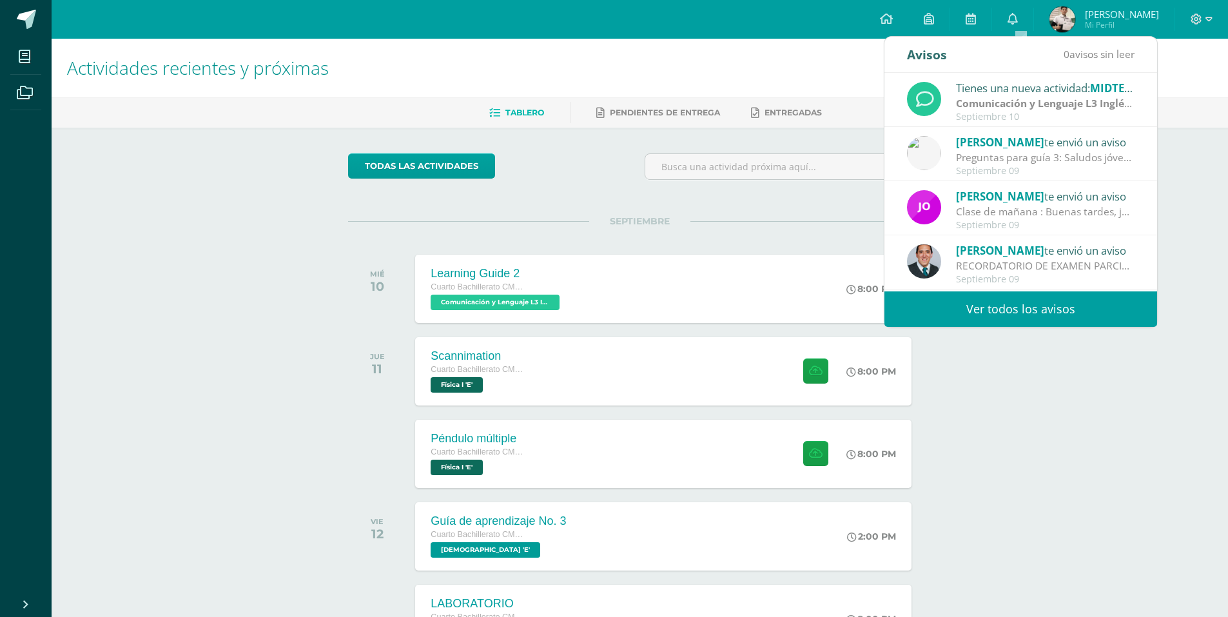
click at [1027, 316] on link "Ver todos los avisos" at bounding box center [1020, 308] width 273 height 35
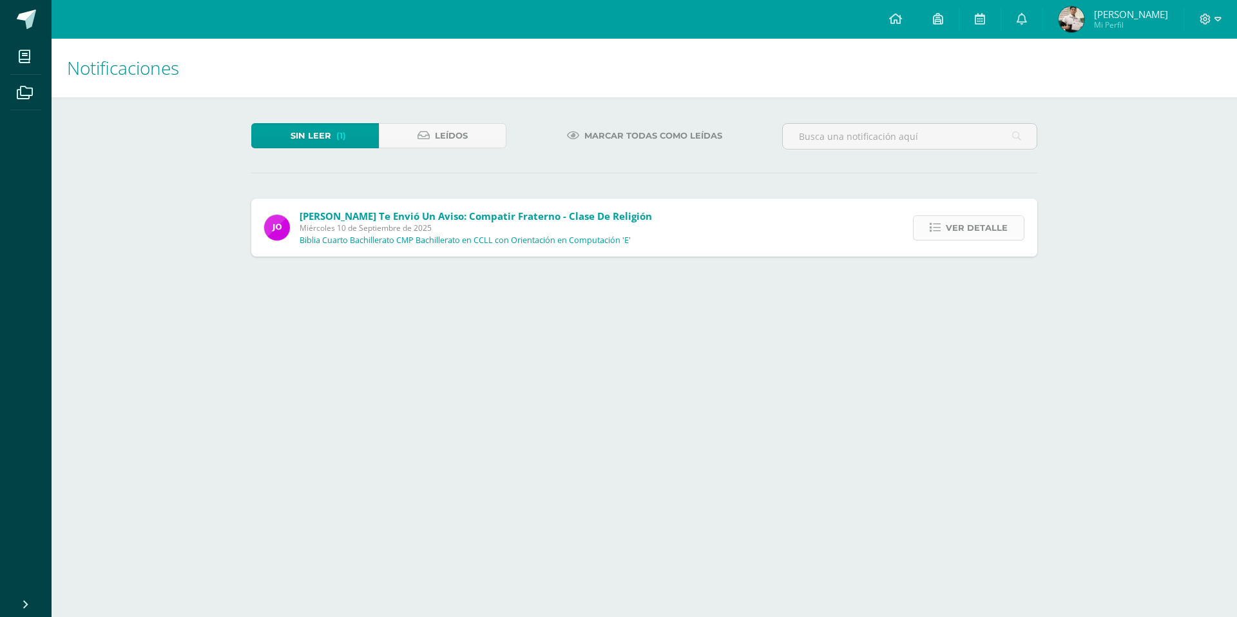
click at [987, 229] on span "Ver detalle" at bounding box center [977, 228] width 62 height 24
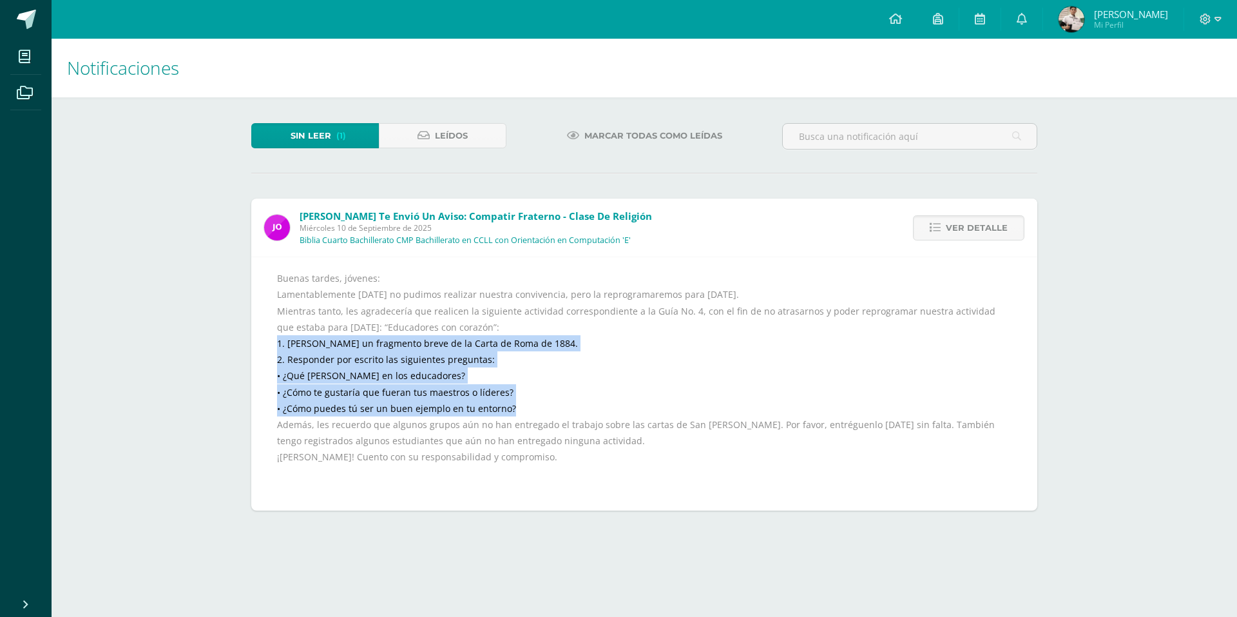
drag, startPoint x: 530, startPoint y: 402, endPoint x: 273, endPoint y: 344, distance: 263.5
click at [273, 344] on div "Buenas tardes, jóvenes: Lamentablemente [DATE] no pudimos realizar nuestra conv…" at bounding box center [644, 383] width 786 height 254
copy div "1. [PERSON_NAME] un fragmento breve de la Carta de Roma de 1884. 2. Responder p…"
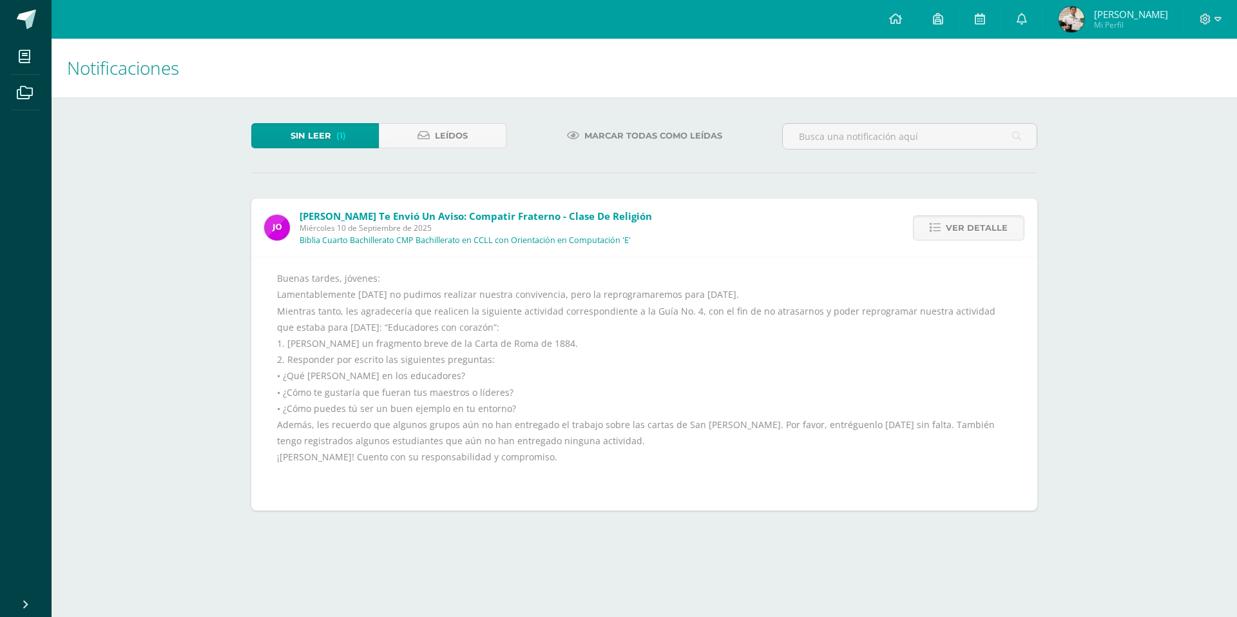
click at [519, 424] on div "Buenas tardes, jóvenes: Lamentablemente [DATE] no pudimos realizar nuestra conv…" at bounding box center [644, 383] width 735 height 227
